Goal: Ask a question: Seek information or help from site administrators or community

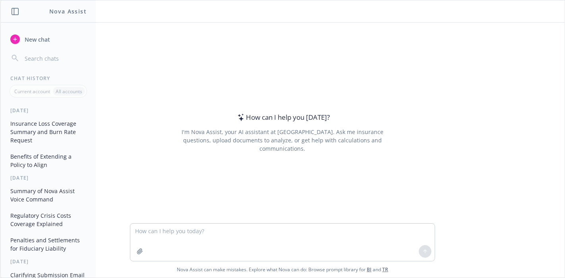
click at [214, 234] on textarea at bounding box center [282, 242] width 304 height 37
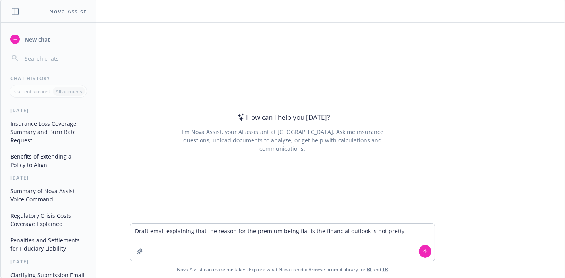
type textarea "Draft email explaining that the reason for the premium being flat is the financ…"
click at [425, 254] on button at bounding box center [425, 251] width 13 height 13
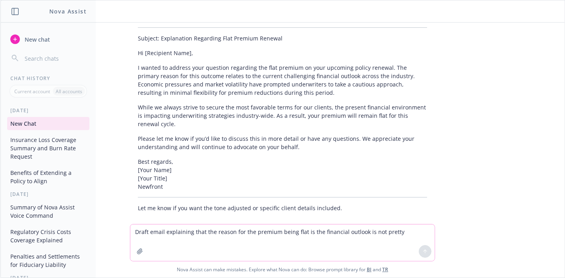
scroll to position [61, 0]
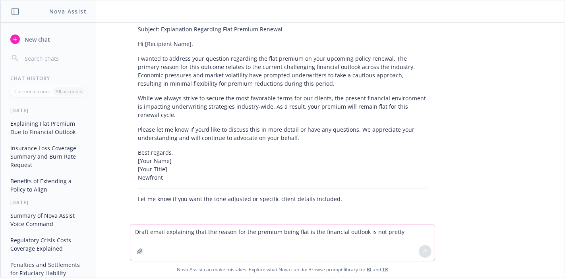
click at [332, 252] on textarea "Draft email explaining that the reason for the premium being flat is the financ…" at bounding box center [282, 243] width 304 height 37
type textarea "Not the financial outlook in the industry but the outlook for the client"
click at [419, 249] on button at bounding box center [425, 251] width 13 height 13
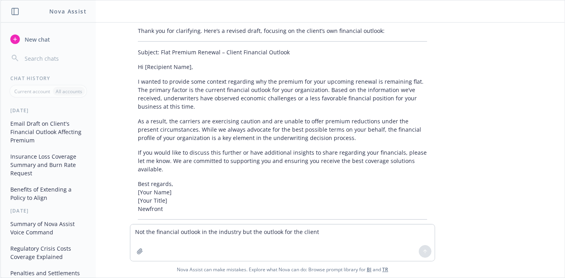
scroll to position [301, 0]
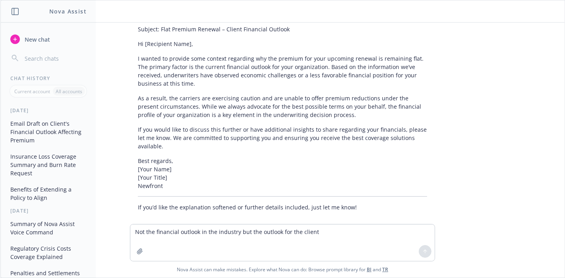
click at [374, 145] on div "Thank you for clarifying. Here’s a revised draft, focusing on the client’s own …" at bounding box center [282, 107] width 305 height 214
click at [230, 236] on textarea "Not the financial outlook in the industry but the outlook for the client" at bounding box center [282, 243] width 304 height 37
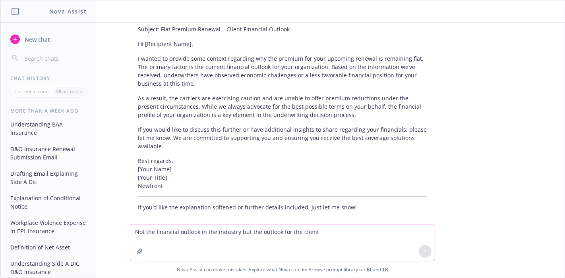
scroll to position [1085, 0]
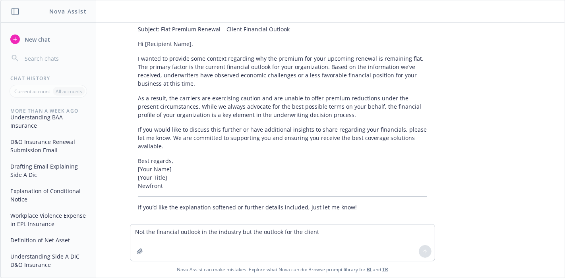
drag, startPoint x: 28, startPoint y: 255, endPoint x: 281, endPoint y: 130, distance: 282.6
click at [281, 130] on p "If you would like to discuss this further or have additional insights to share …" at bounding box center [282, 138] width 289 height 25
click at [177, 241] on textarea "Not the financial outlook in the industry but the outlook for the client" at bounding box center [282, 243] width 304 height 37
type textarea "What is ERISA bond coverage"
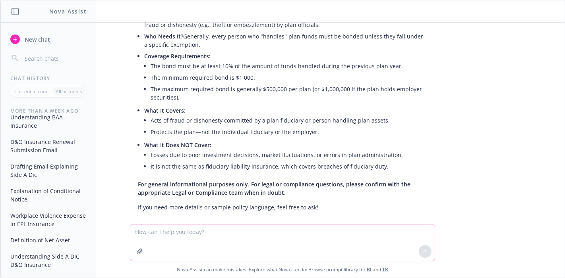
scroll to position [529, 0]
